Goal: Transaction & Acquisition: Purchase product/service

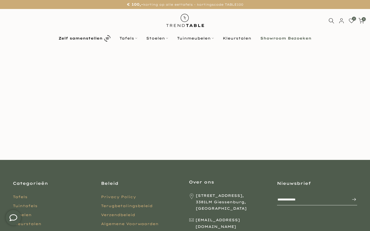
click at [182, 23] on img at bounding box center [185, 20] width 45 height 23
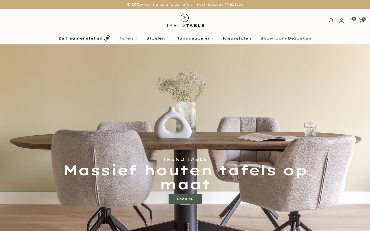
click at [130, 40] on link "Tafels" at bounding box center [128, 38] width 27 height 6
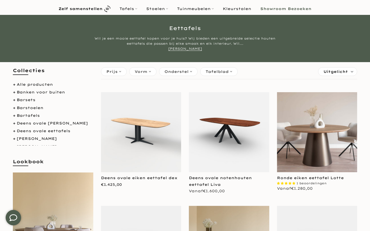
scroll to position [38, 0]
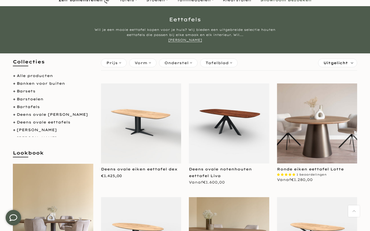
click at [173, 116] on img at bounding box center [141, 124] width 81 height 81
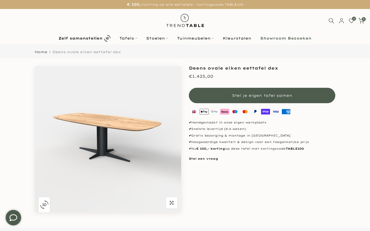
click at [42, 206] on img "button" at bounding box center [44, 205] width 8 height 8
